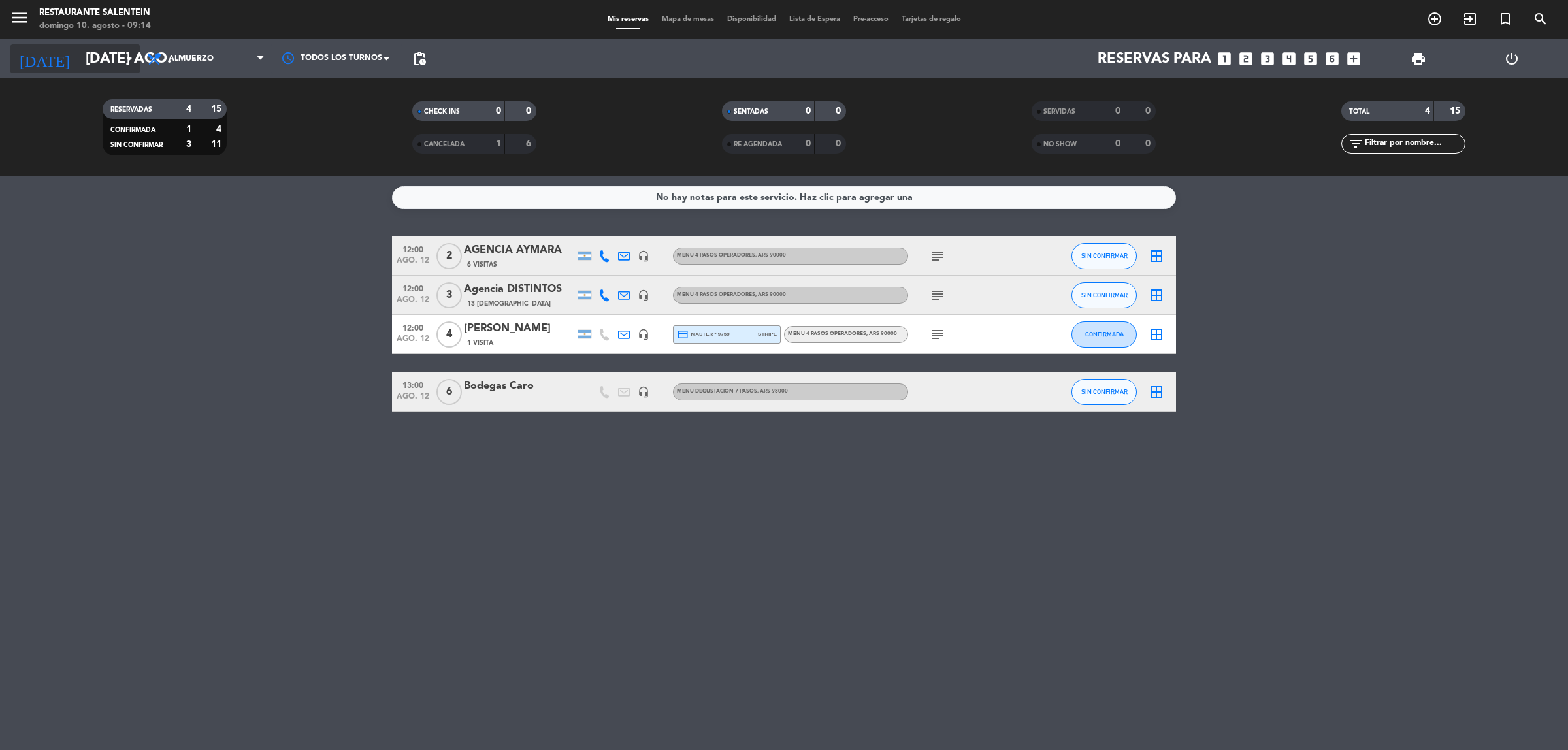
click at [115, 54] on input "[DATE] ago." at bounding box center [170, 59] width 182 height 29
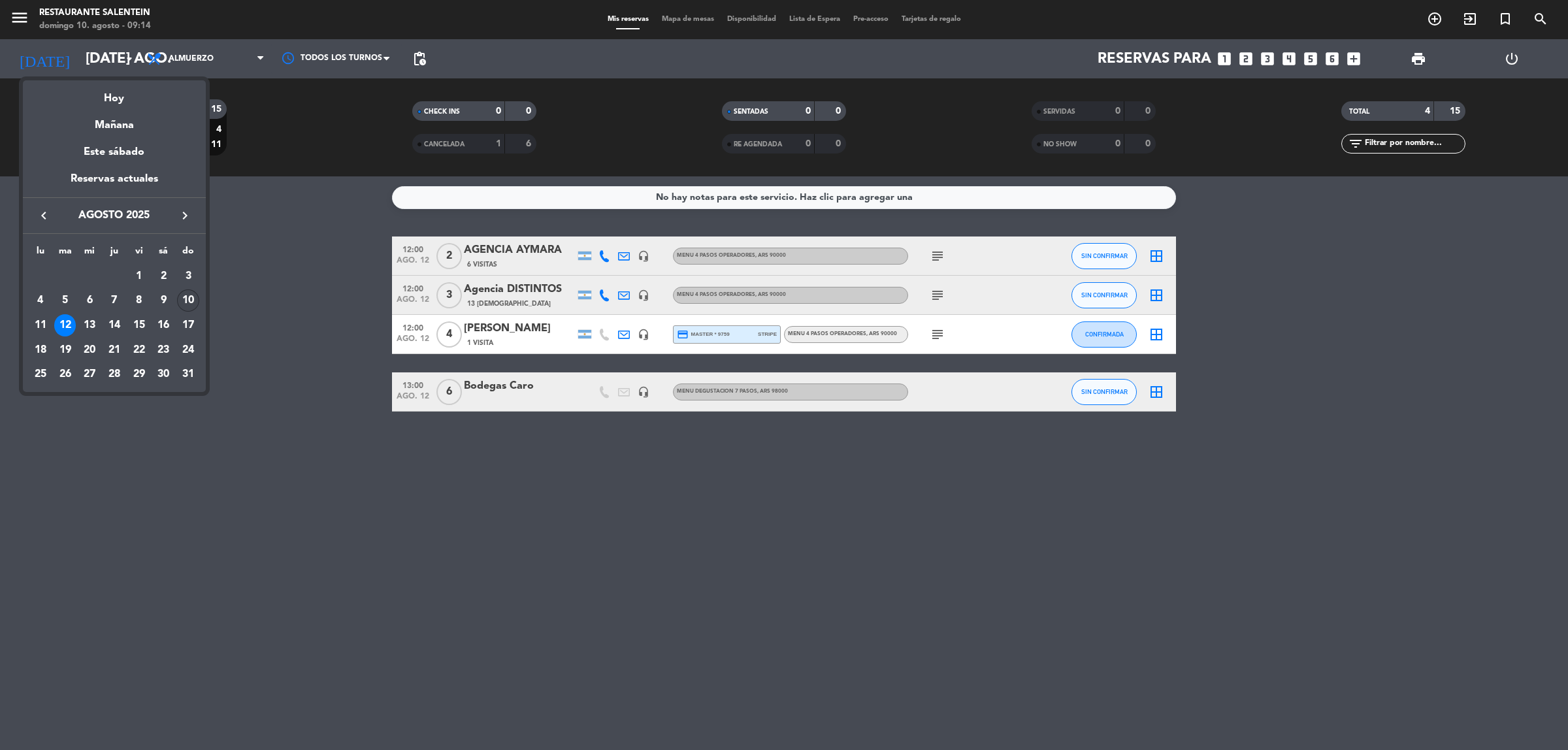
click at [190, 299] on div "10" at bounding box center [188, 301] width 22 height 22
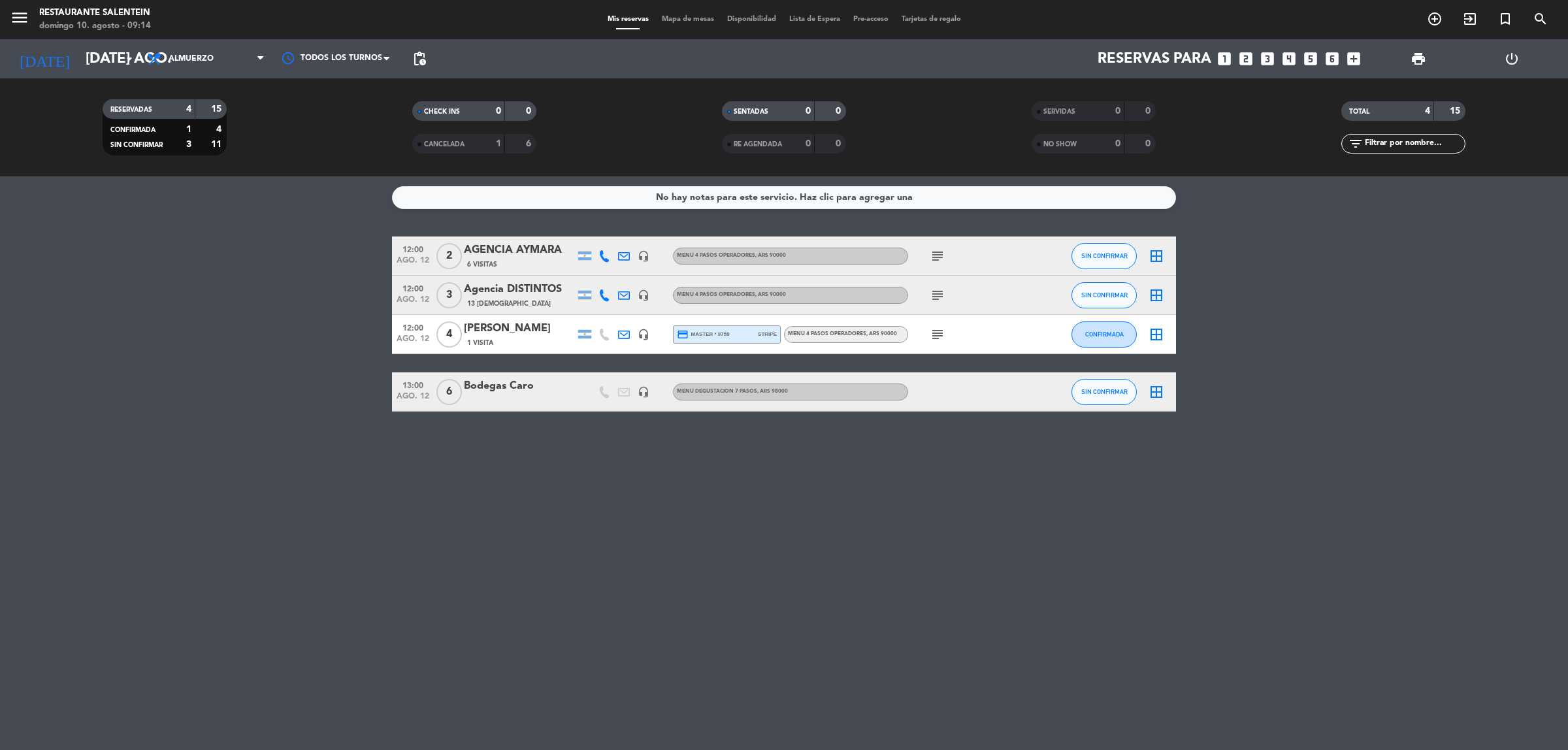
type input "dom. 10 ago."
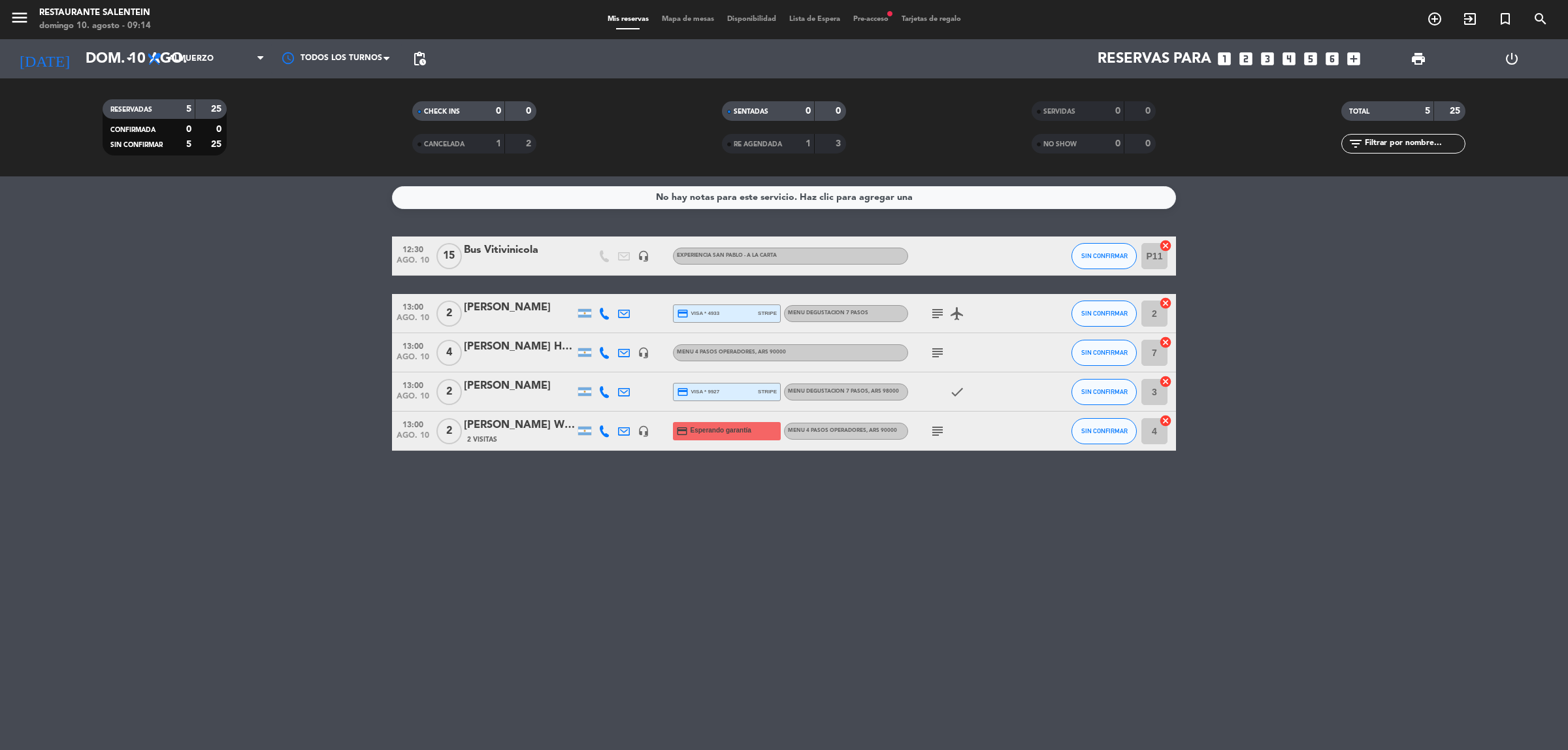
click at [933, 436] on icon "subject" at bounding box center [937, 431] width 15 height 15
click at [938, 319] on icon "subject" at bounding box center [937, 313] width 15 height 15
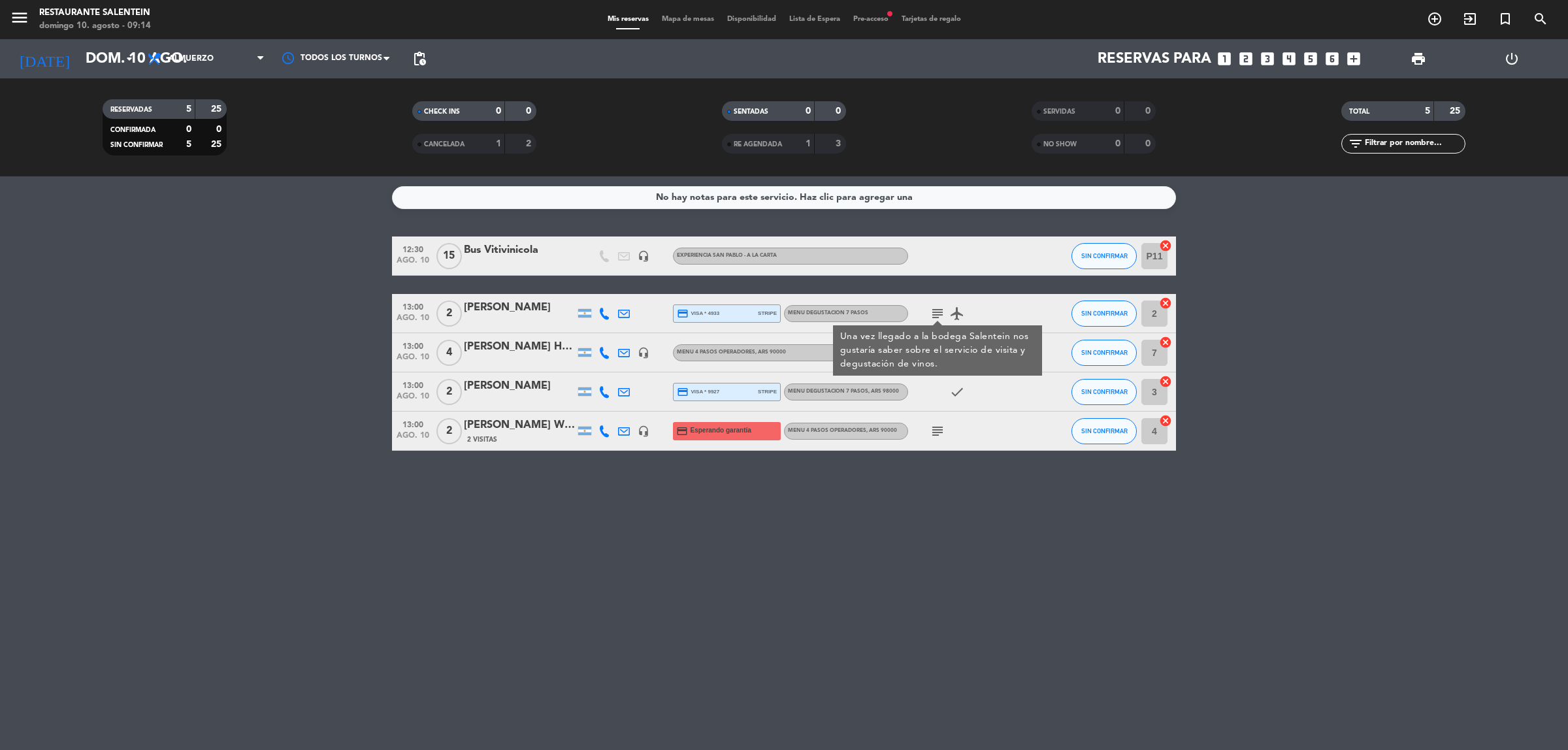
click at [938, 311] on icon "subject" at bounding box center [937, 313] width 15 height 15
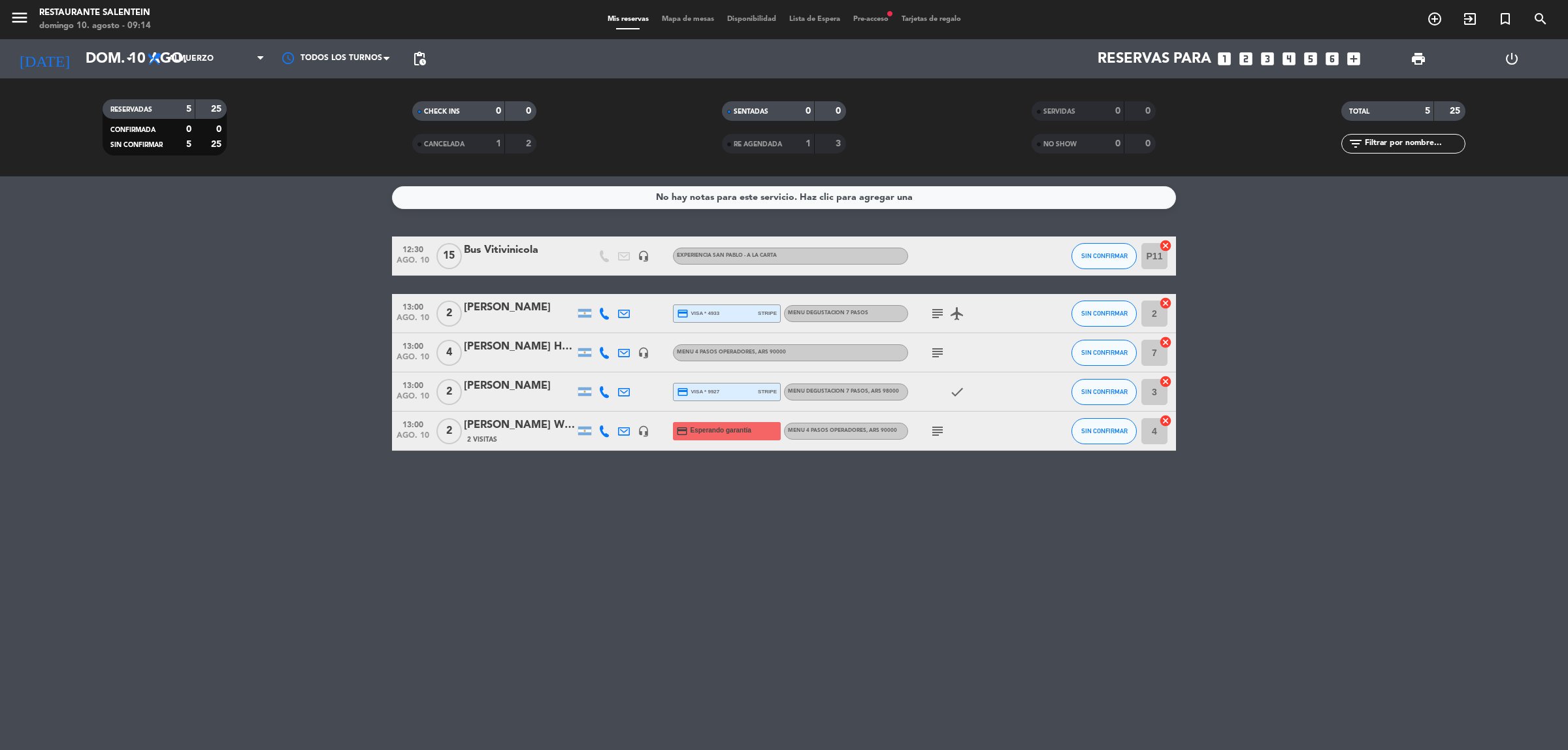
click at [934, 353] on icon "subject" at bounding box center [937, 353] width 15 height 15
click at [933, 353] on icon "subject" at bounding box center [937, 353] width 15 height 15
click at [24, 21] on icon "menu" at bounding box center [19, 17] width 20 height 20
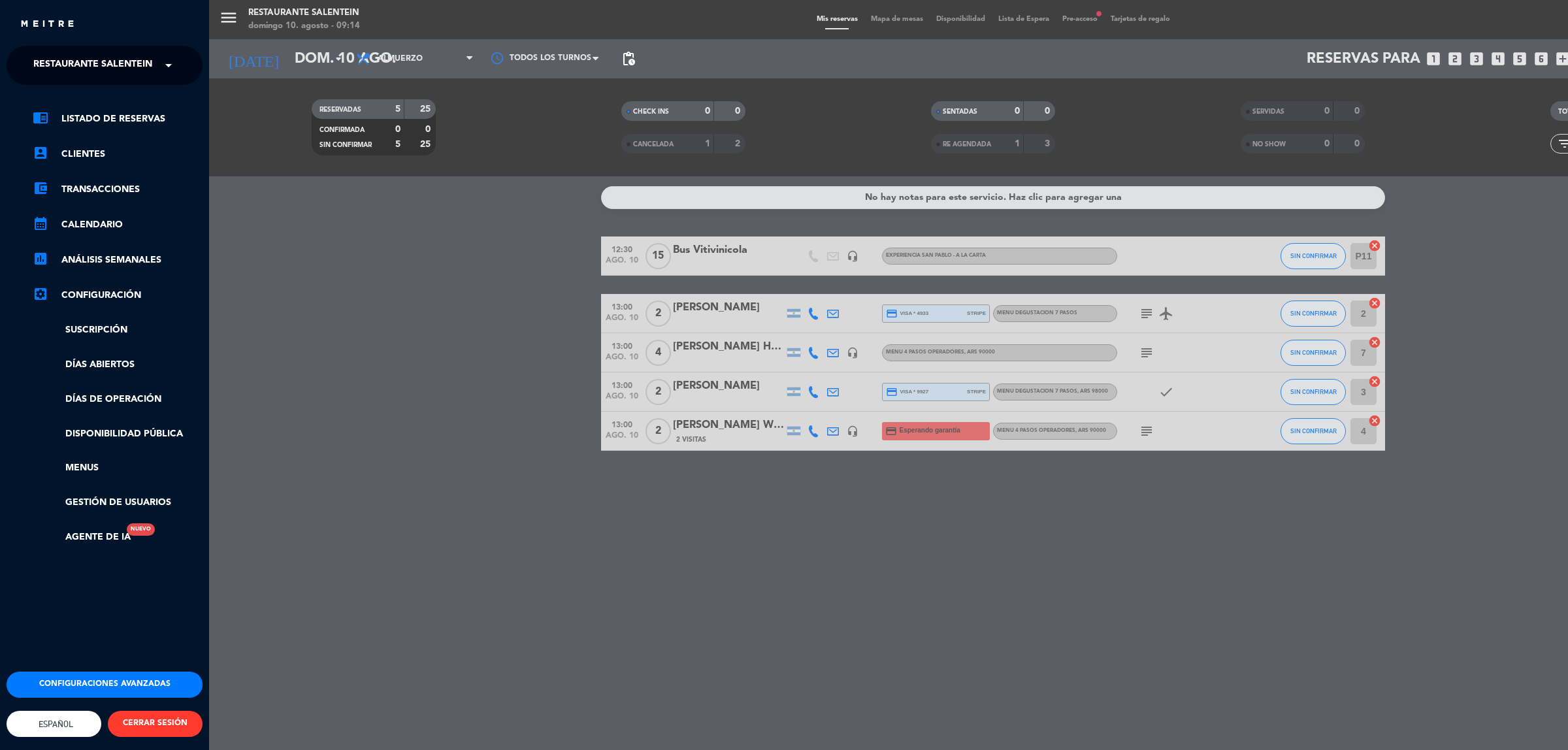
click at [155, 75] on div "× Restaurante Salentein" at bounding box center [94, 65] width 132 height 27
click at [124, 96] on div "Bodega Salentein" at bounding box center [104, 100] width 195 height 20
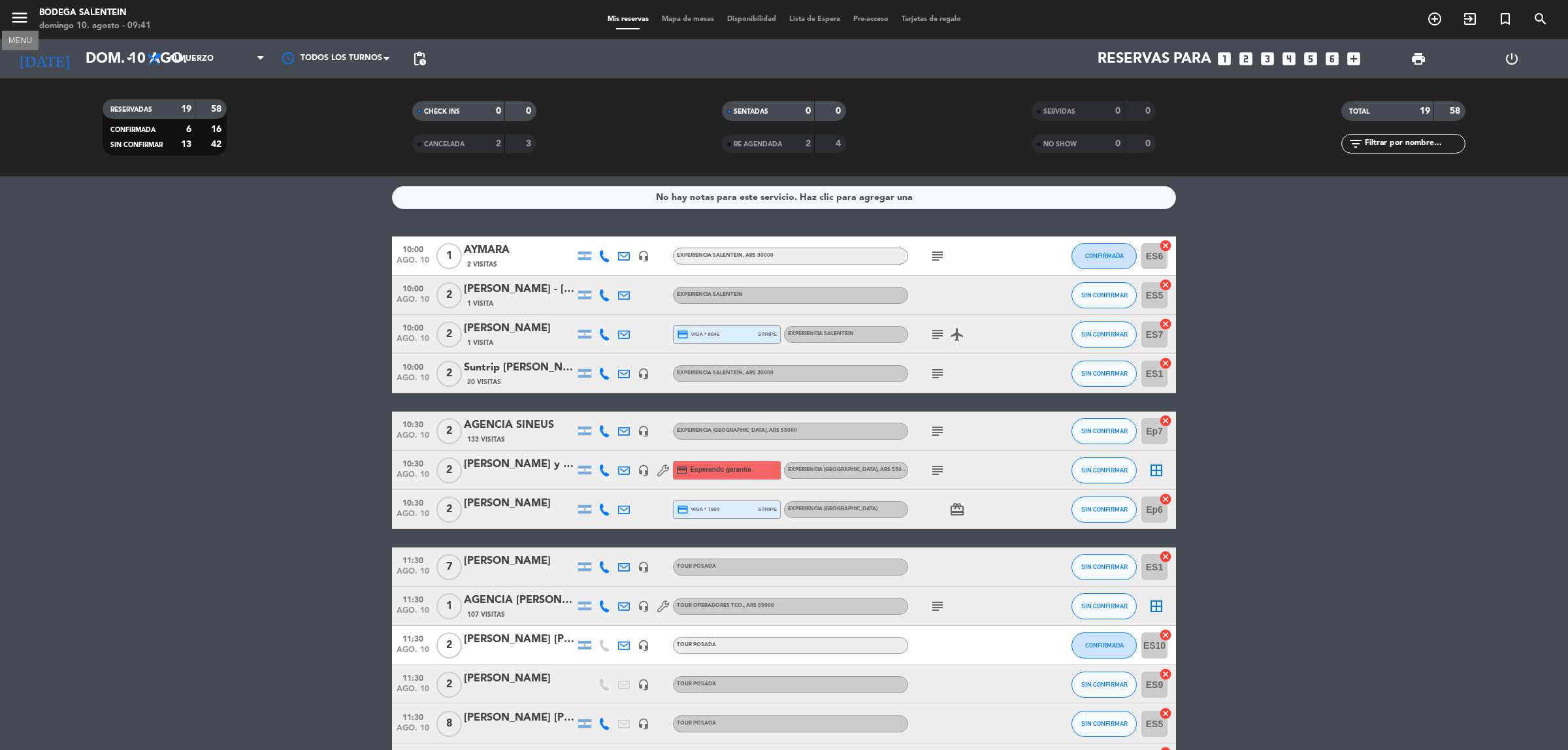
click at [10, 16] on icon "menu" at bounding box center [19, 17] width 20 height 20
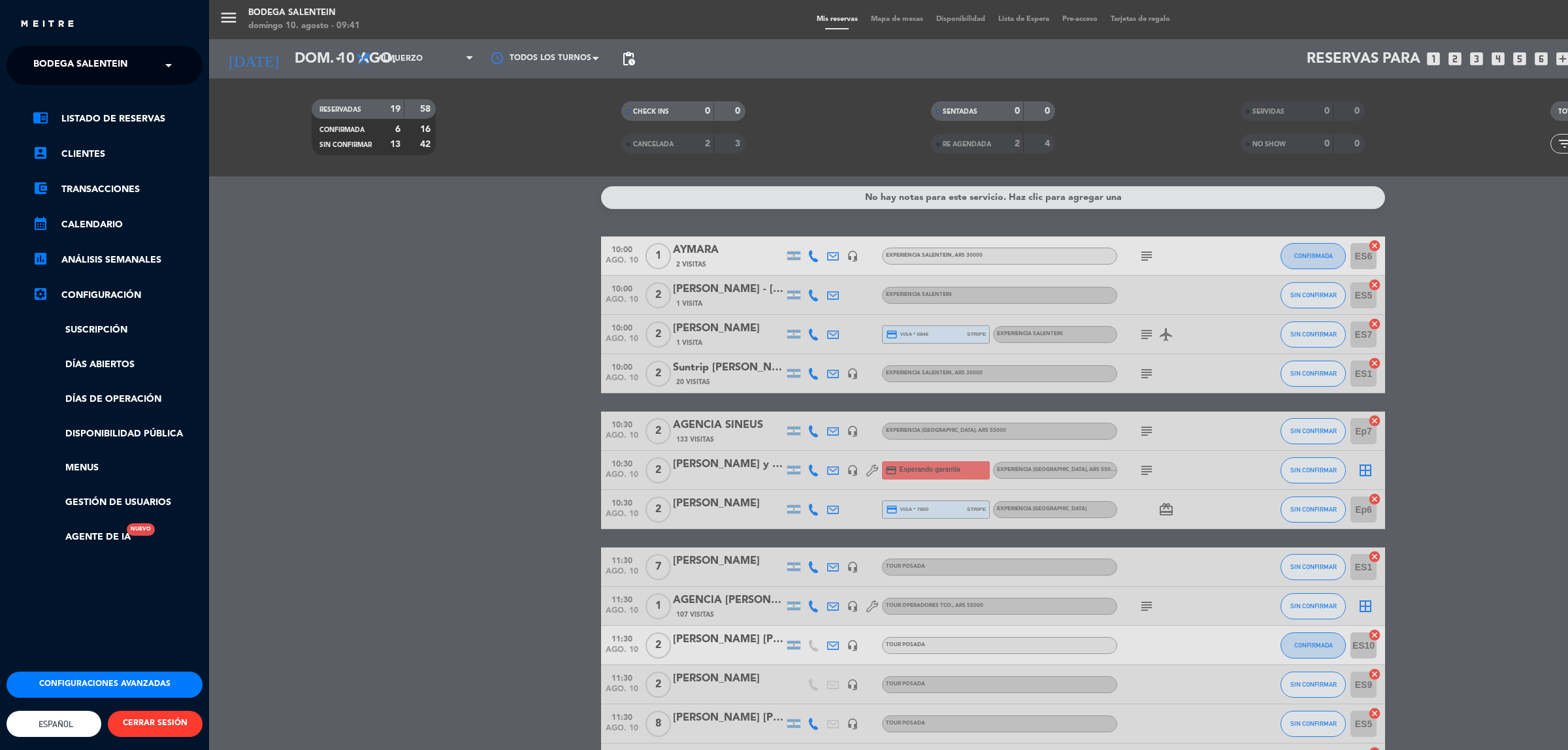
click at [177, 68] on span at bounding box center [172, 65] width 22 height 27
click at [102, 121] on span "Restaurante Salentein" at bounding box center [73, 120] width 119 height 15
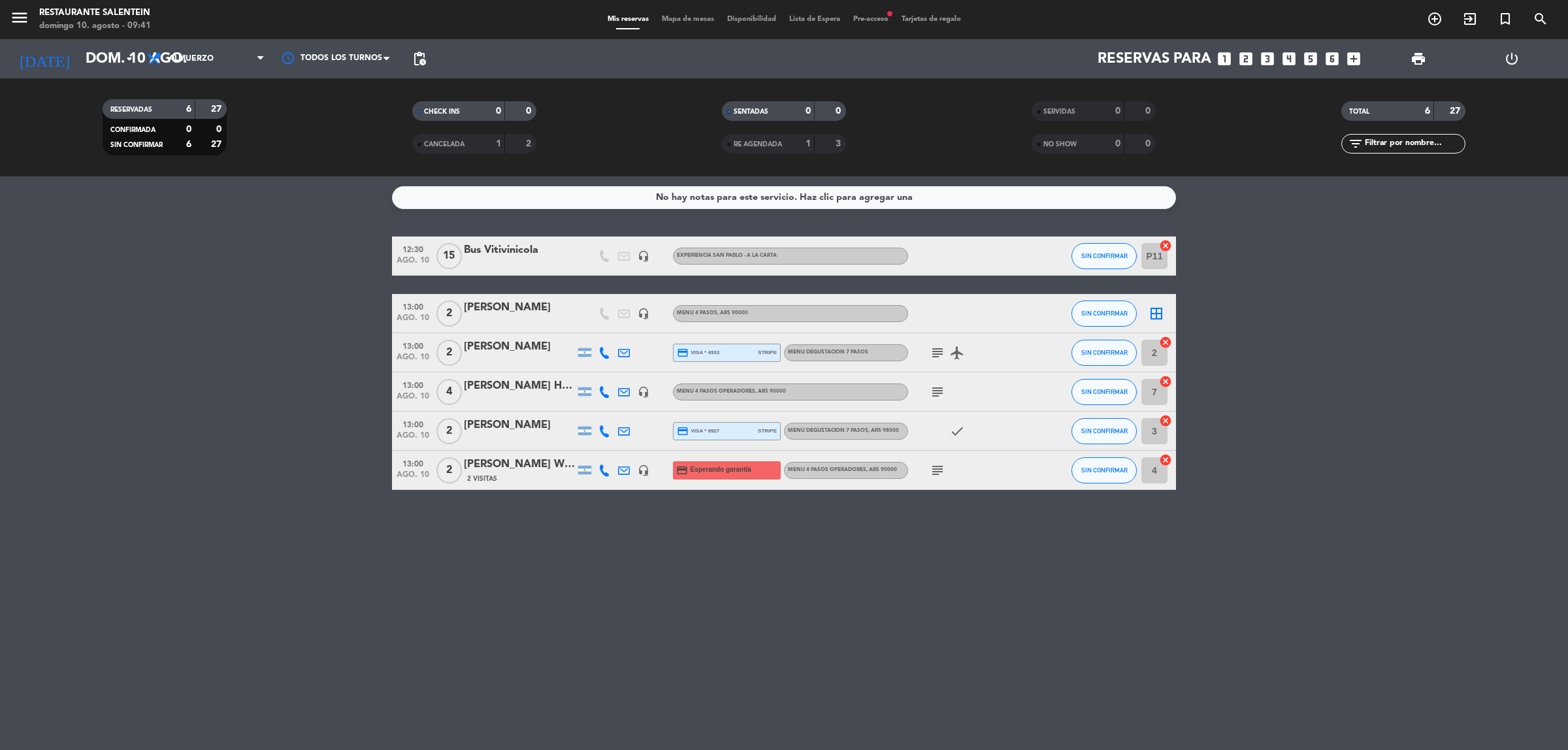
click at [933, 350] on icon "subject" at bounding box center [937, 353] width 15 height 15
click at [1056, 377] on div at bounding box center [1043, 391] width 35 height 38
click at [938, 390] on icon "subject" at bounding box center [937, 392] width 15 height 15
click at [448, 426] on span "2" at bounding box center [449, 431] width 26 height 26
click at [952, 469] on div "subject" at bounding box center [967, 470] width 118 height 38
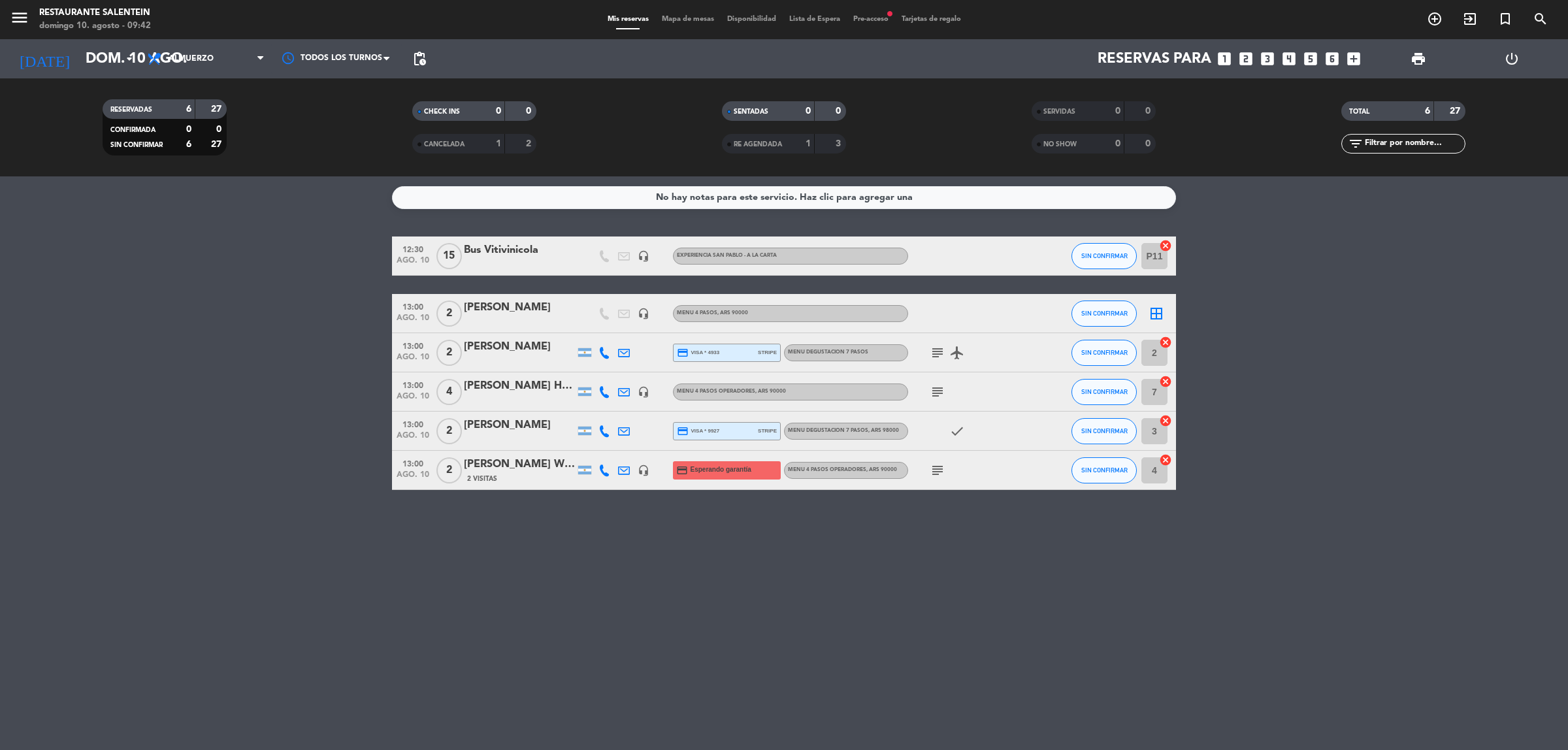
click at [942, 465] on icon "subject" at bounding box center [937, 471] width 15 height 15
click at [938, 393] on icon "subject" at bounding box center [937, 392] width 15 height 15
click at [931, 360] on icon "subject" at bounding box center [937, 353] width 15 height 15
click at [990, 324] on div at bounding box center [967, 313] width 118 height 38
click at [492, 341] on div "[PERSON_NAME]" at bounding box center [519, 347] width 111 height 17
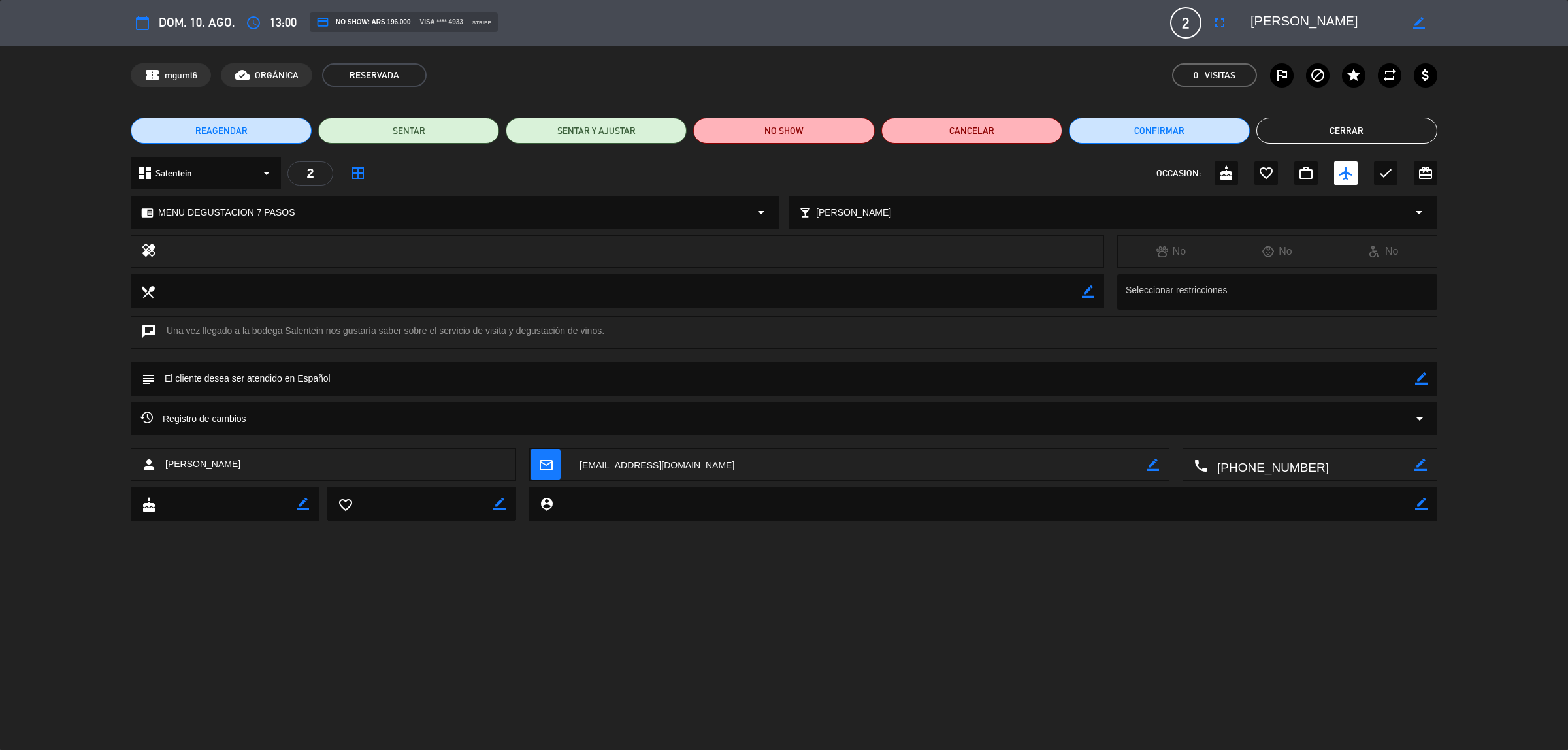
click at [1325, 123] on button "Cerrar" at bounding box center [1347, 131] width 181 height 26
